Goal: Task Accomplishment & Management: Use online tool/utility

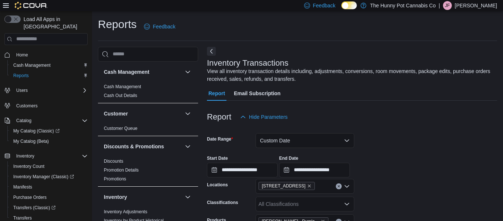
click at [32, 50] on span "Home" at bounding box center [50, 54] width 74 height 9
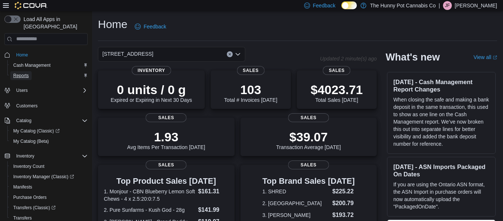
click at [31, 71] on link "Reports" at bounding box center [20, 75] width 21 height 9
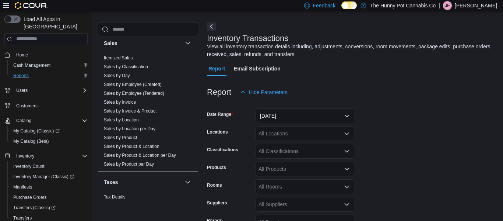
scroll to position [408, 0]
click at [143, 137] on span "Sales by Product" at bounding box center [148, 136] width 94 height 9
click at [137, 109] on link "Sales by Invoice & Product" at bounding box center [130, 110] width 53 height 5
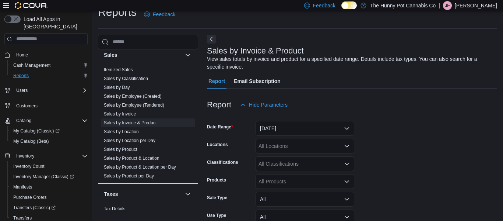
scroll to position [25, 0]
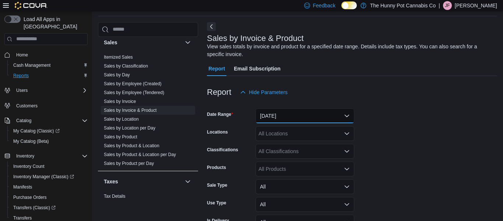
click at [335, 119] on button "Yesterday" at bounding box center [305, 115] width 99 height 15
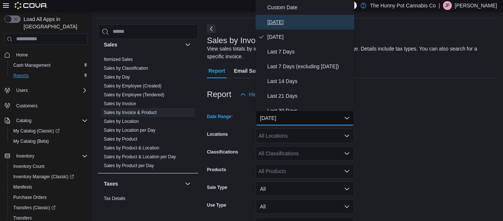
click at [283, 27] on button "Today" at bounding box center [305, 22] width 99 height 15
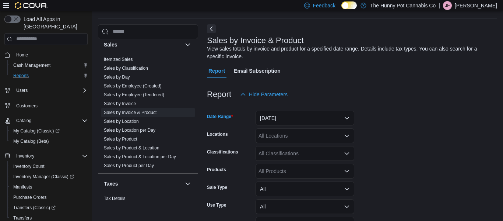
click at [295, 136] on div "All Locations" at bounding box center [305, 135] width 99 height 15
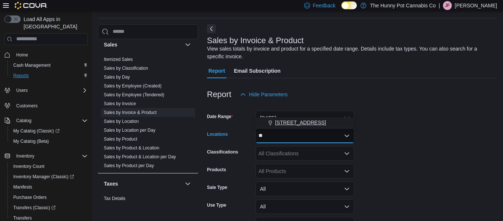
type input "**"
click at [299, 124] on span "328 Speedvale Ave E" at bounding box center [300, 122] width 51 height 7
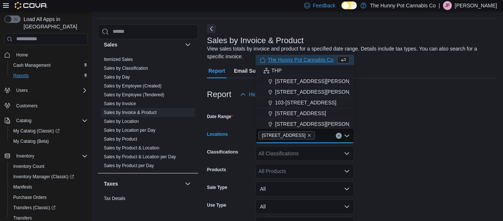
click at [293, 152] on div "All Classifications" at bounding box center [305, 153] width 99 height 15
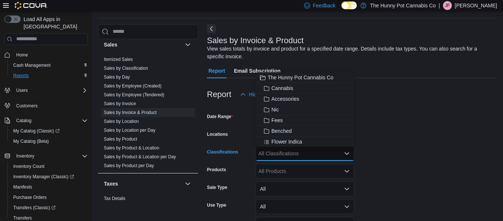
click at [294, 169] on div "All Products" at bounding box center [305, 171] width 99 height 15
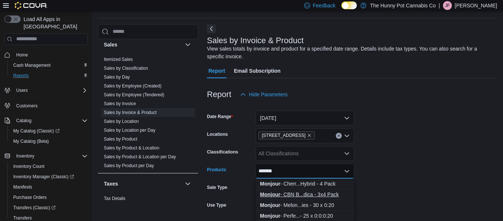
type input "*******"
click at [306, 199] on button "Monjour - CBN B...dica - 3x4 Pack" at bounding box center [305, 194] width 99 height 11
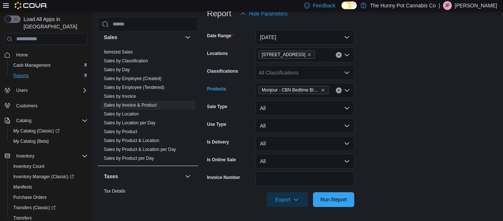
scroll to position [104, 0]
click at [327, 198] on span "Run Report" at bounding box center [333, 197] width 27 height 7
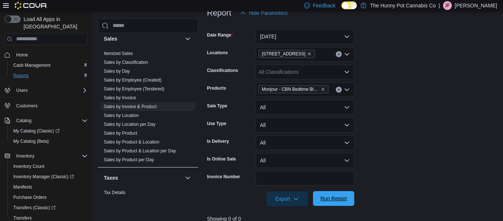
click at [327, 198] on span "Run Report" at bounding box center [333, 197] width 27 height 7
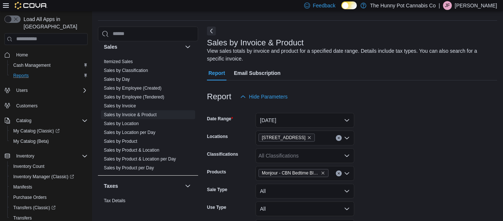
scroll to position [21, 0]
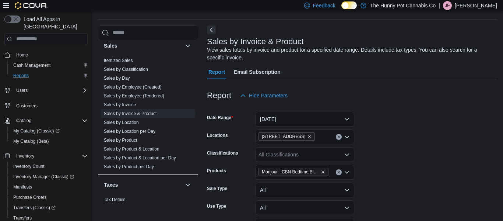
click at [311, 174] on span "Monjour - CBN Bedtime Blueberry Lemon Multi-Pack - Indica - 3x4 Pack" at bounding box center [290, 171] width 57 height 7
click at [399, 157] on form "Date Range Today Locations 328 Speedvale Ave E Classifications All Classificati…" at bounding box center [352, 196] width 290 height 186
click at [323, 171] on icon "Remove Monjour - CBN Bedtime Blueberry Lemon Multi-Pack - Indica - 3x4 Pack fro…" at bounding box center [323, 171] width 3 height 3
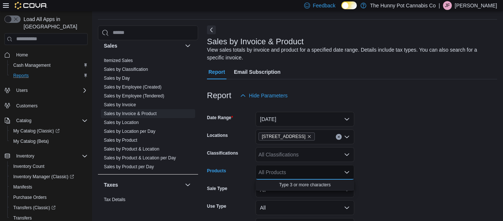
click at [323, 171] on div "All Products Combo box. Selected. Combo box input. All Products. Type some text…" at bounding box center [305, 172] width 99 height 15
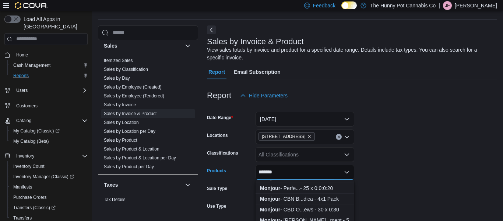
scroll to position [29, 0]
type input "*******"
click at [337, 200] on div "Monjour - CBN B...dica - 4x1 Pack" at bounding box center [305, 197] width 90 height 7
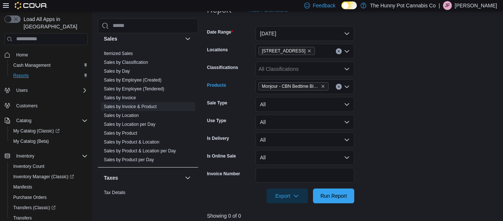
scroll to position [107, 0]
click at [337, 200] on span "Run Report" at bounding box center [333, 195] width 32 height 15
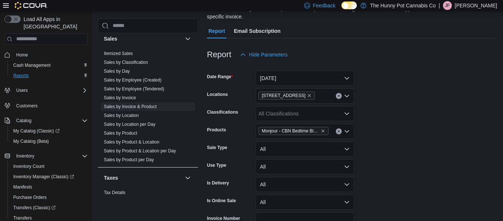
scroll to position [60, 0]
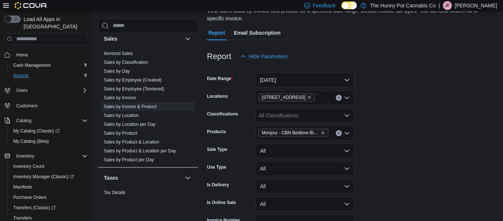
click at [339, 133] on icon "Clear input" at bounding box center [338, 132] width 3 height 3
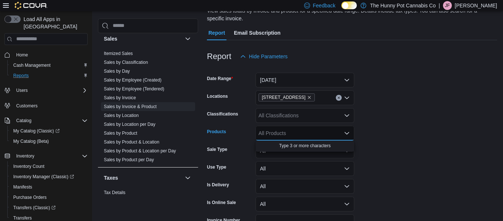
click at [322, 132] on div "All Products Combo box. Selected. Combo box input. All Products. Type some text…" at bounding box center [305, 133] width 99 height 15
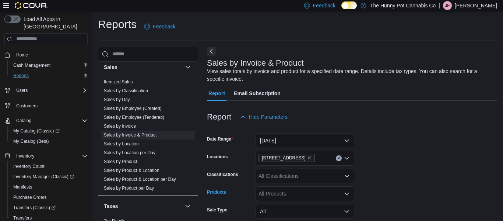
click at [277, 17] on div "Reports Feedback" at bounding box center [297, 26] width 399 height 19
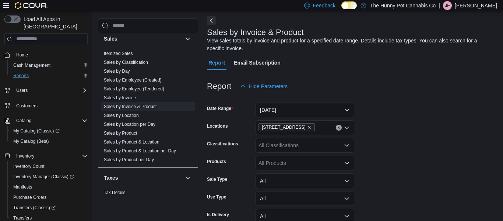
scroll to position [37, 0]
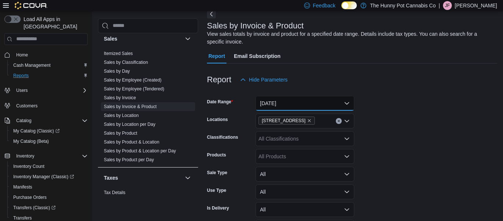
click at [280, 101] on button "Today" at bounding box center [305, 103] width 99 height 15
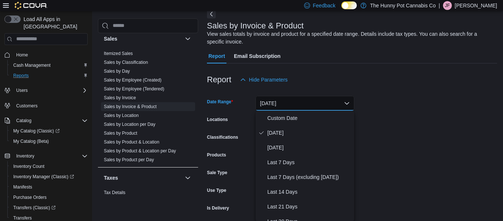
scroll to position [38, 0]
click at [284, 118] on span "Custom Date" at bounding box center [309, 117] width 84 height 9
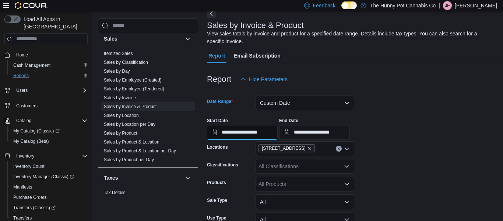
click at [213, 135] on input "**********" at bounding box center [242, 132] width 71 height 15
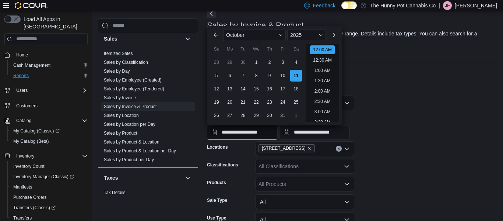
scroll to position [23, 0]
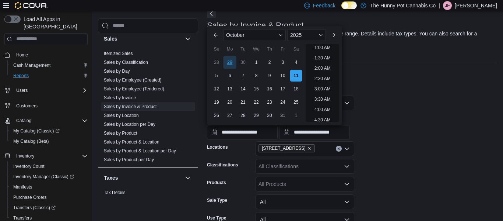
click at [227, 63] on div "29" at bounding box center [229, 62] width 13 height 13
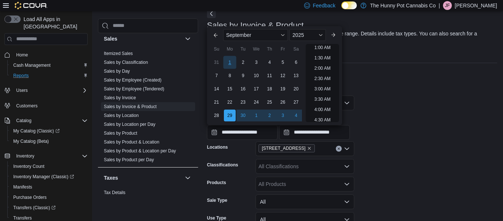
scroll to position [1, 0]
click at [287, 34] on div "September" at bounding box center [255, 35] width 65 height 12
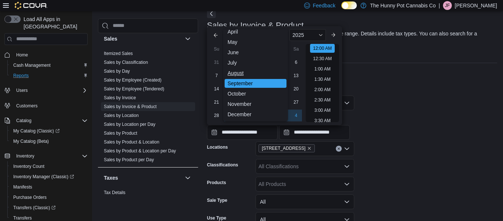
scroll to position [36, 0]
click at [256, 97] on div "October" at bounding box center [256, 93] width 62 height 9
type input "**********"
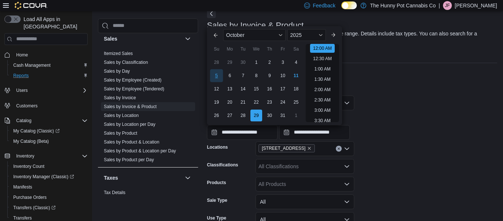
click at [217, 74] on div "5" at bounding box center [216, 75] width 13 height 13
type input "**********"
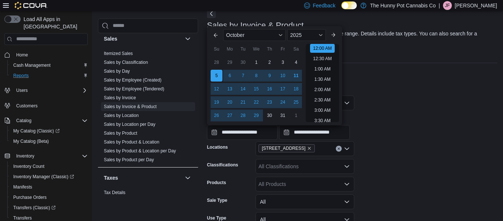
click at [425, 99] on form "**********" at bounding box center [352, 194] width 290 height 214
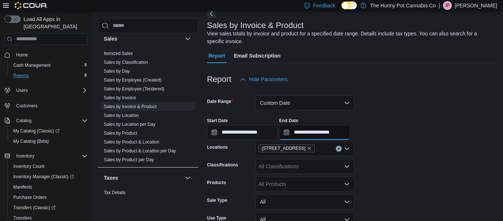
click at [310, 133] on input "**********" at bounding box center [314, 132] width 71 height 15
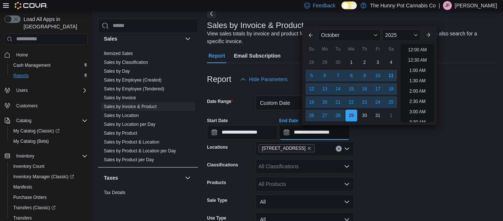
scroll to position [418, 0]
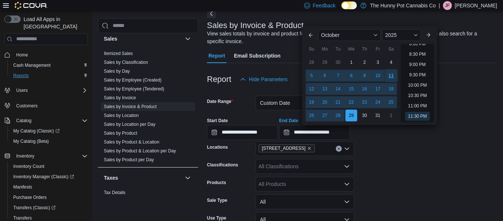
click at [392, 73] on div "11" at bounding box center [391, 75] width 13 height 13
type input "**********"
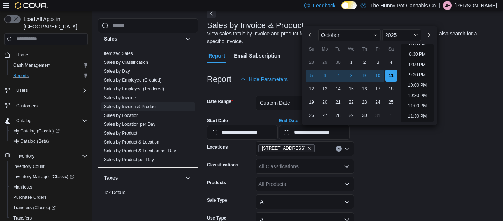
click at [422, 175] on form "**********" at bounding box center [352, 194] width 290 height 214
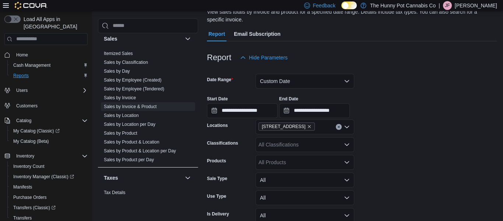
scroll to position [61, 0]
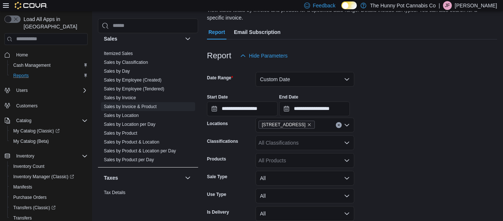
click at [313, 159] on div "All Products" at bounding box center [305, 160] width 99 height 15
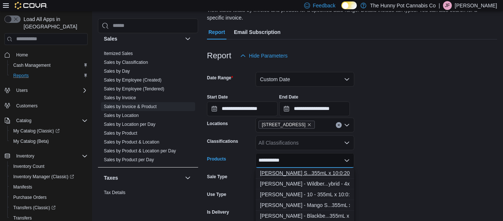
type input "**********"
click at [332, 172] on div "Mollo - Lemon S...355mL x 10:0:20" at bounding box center [305, 172] width 90 height 7
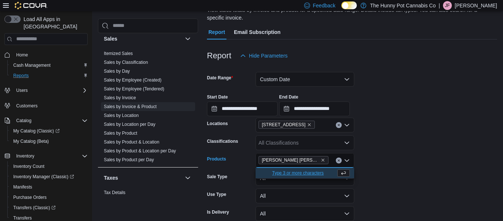
click at [376, 176] on form "**********" at bounding box center [352, 170] width 290 height 214
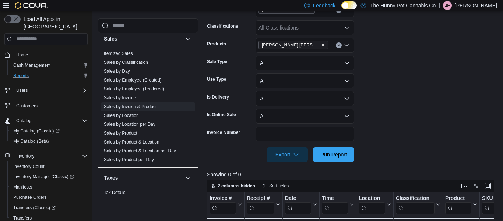
scroll to position [178, 0]
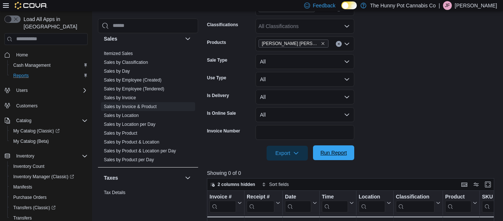
click at [351, 158] on button "Run Report" at bounding box center [333, 152] width 41 height 15
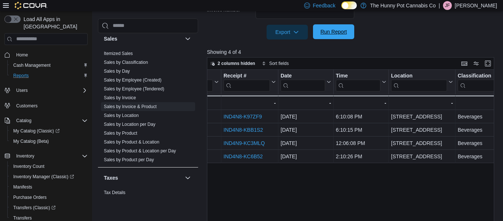
scroll to position [0, 43]
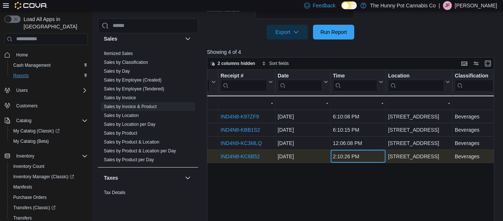
click at [349, 159] on div "2:10:26 PM" at bounding box center [358, 156] width 50 height 9
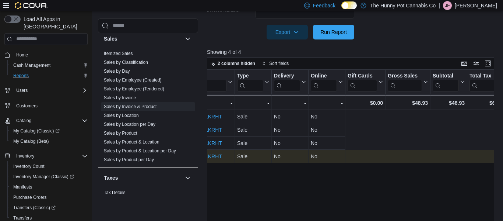
scroll to position [0, 0]
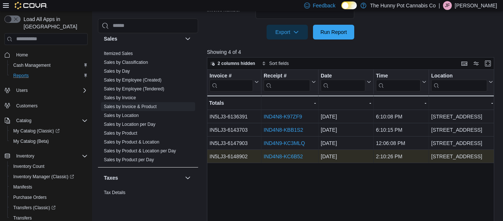
click at [296, 157] on link "IND4N8-KC6B52" at bounding box center [283, 156] width 39 height 6
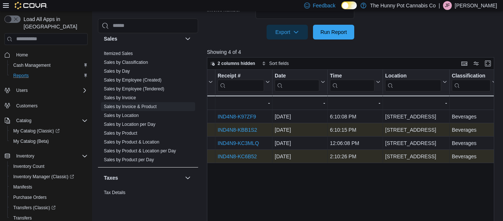
scroll to position [0, 46]
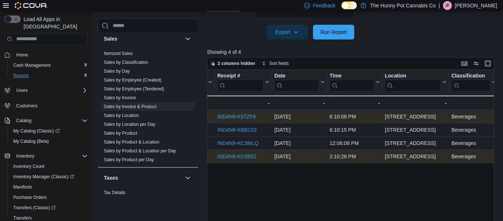
click at [242, 118] on link "IND4N8-K97ZF9" at bounding box center [236, 116] width 38 height 6
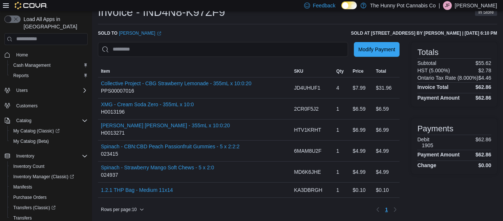
scroll to position [24, 0]
